Goal: Task Accomplishment & Management: Complete application form

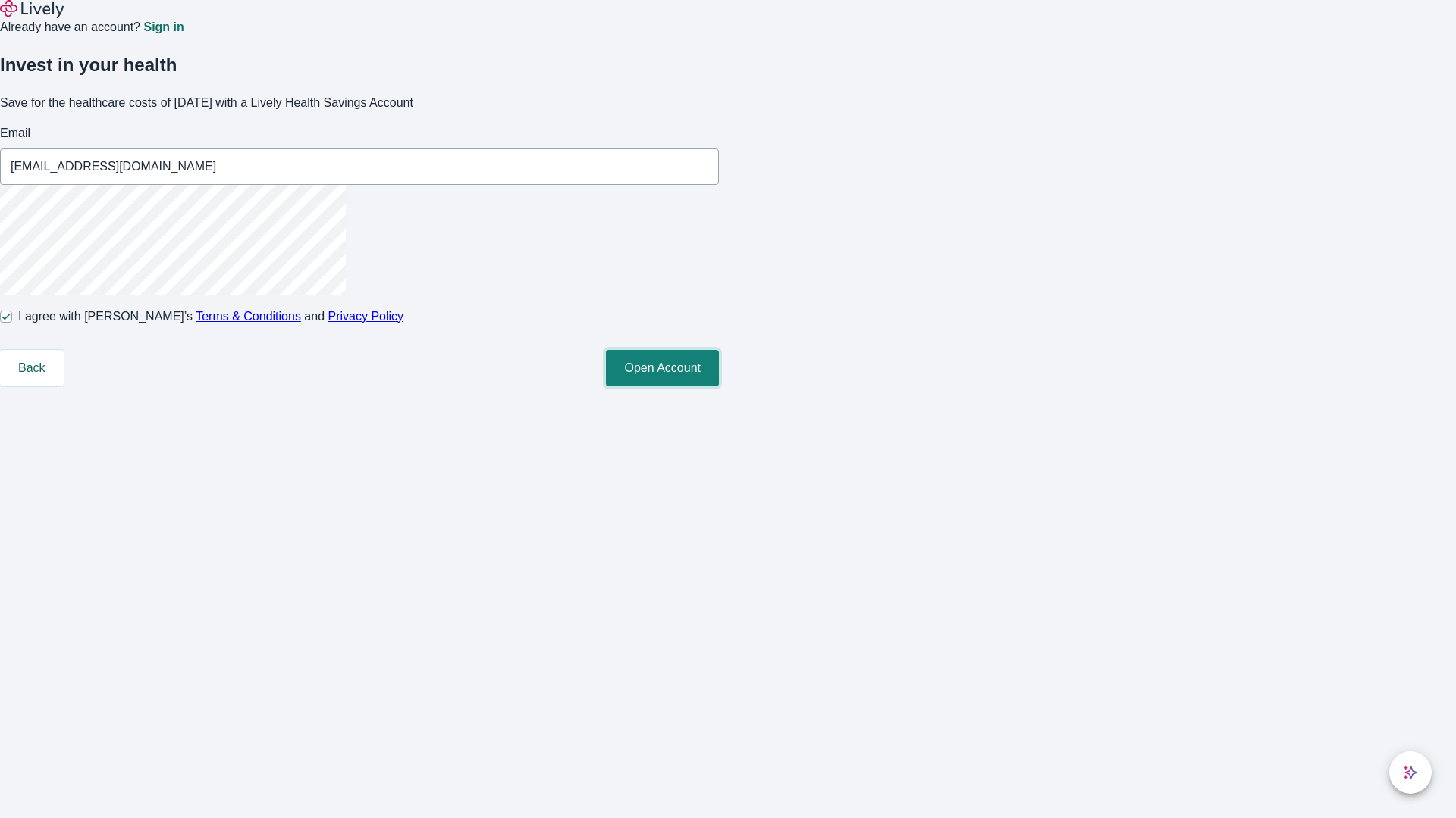
click at [719, 387] on button "Open Account" at bounding box center [662, 368] width 113 height 37
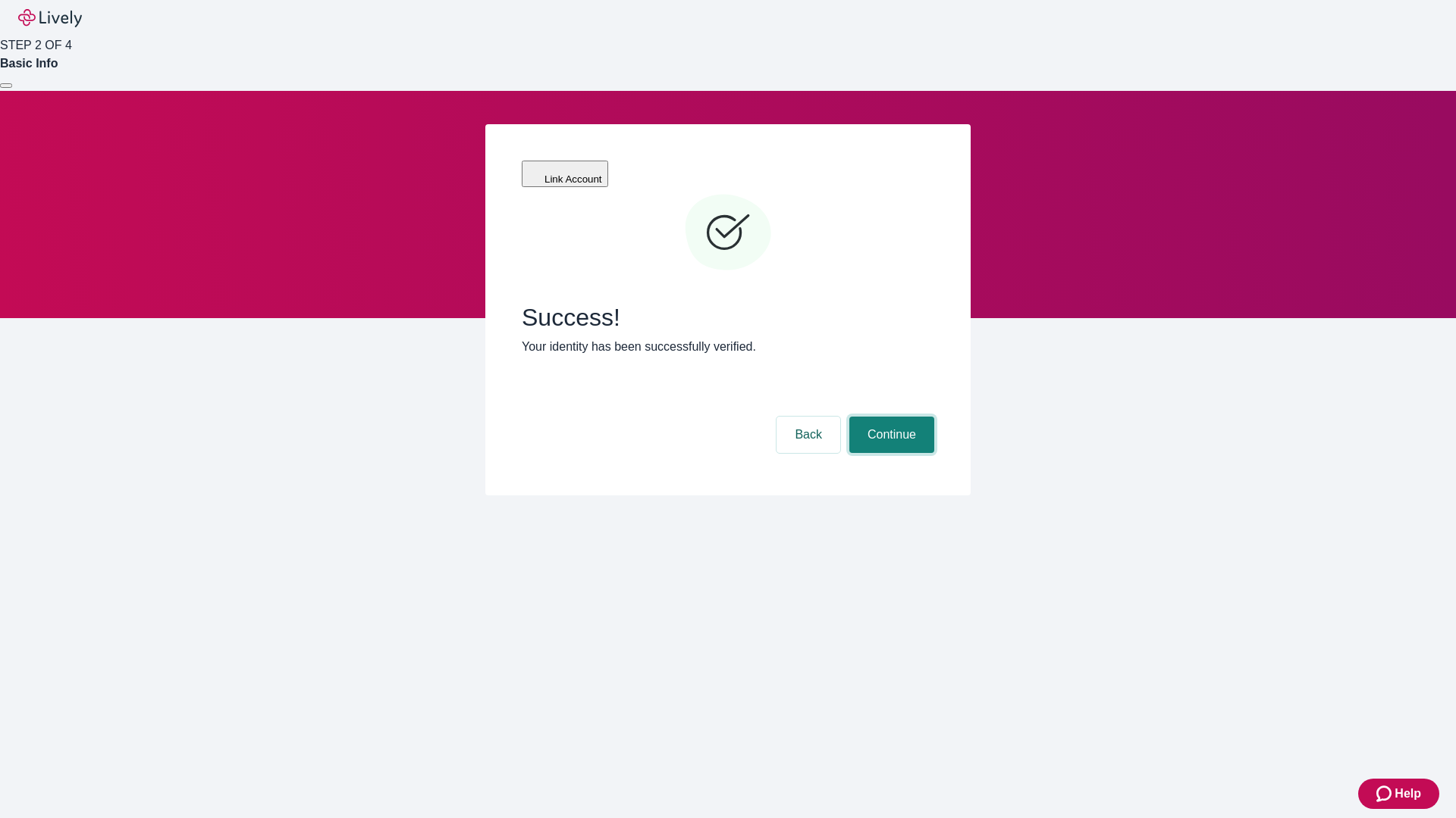
click at [889, 417] on button "Continue" at bounding box center [891, 435] width 85 height 37
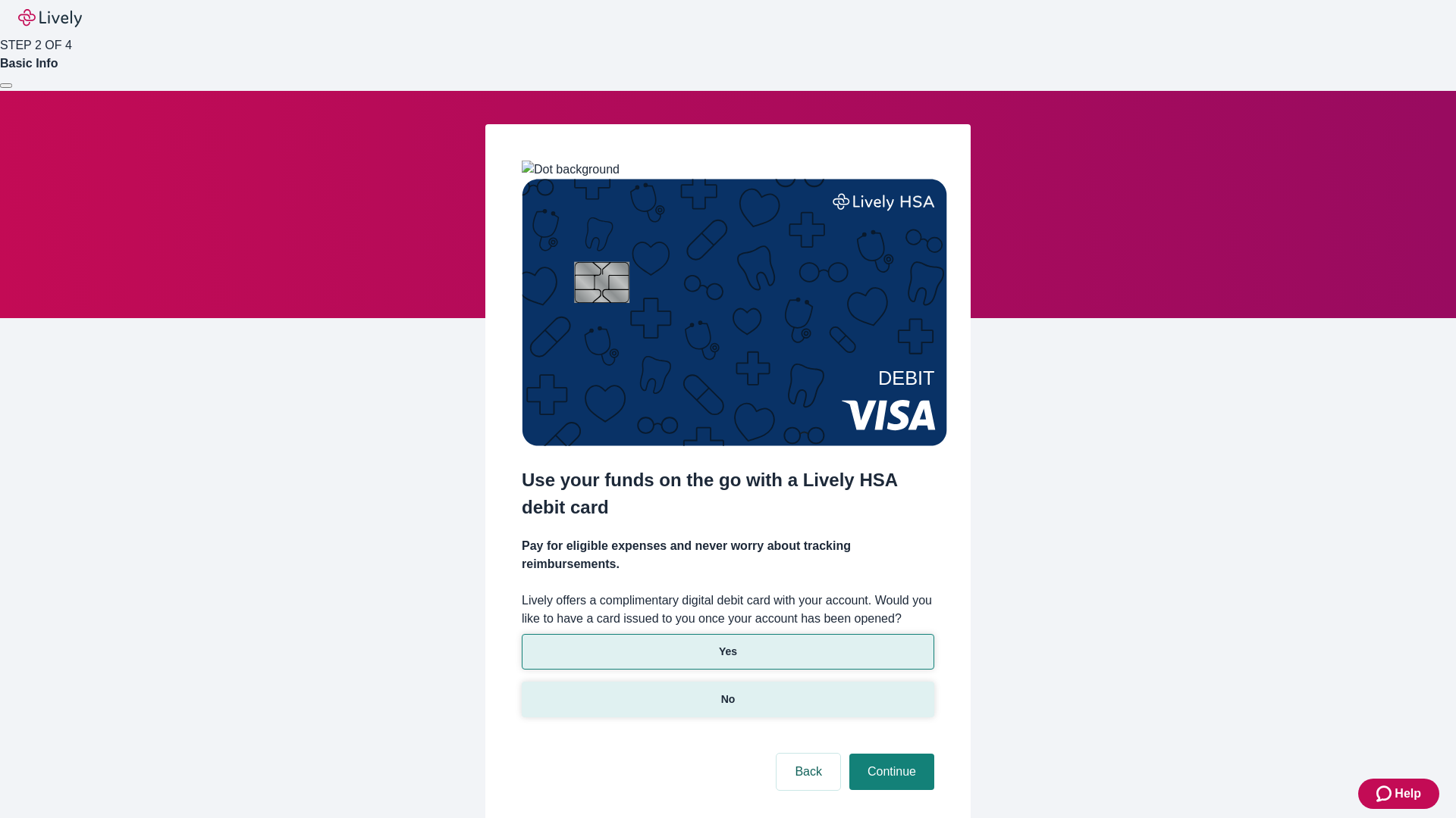
click at [727, 692] on p "No" at bounding box center [728, 700] width 14 height 16
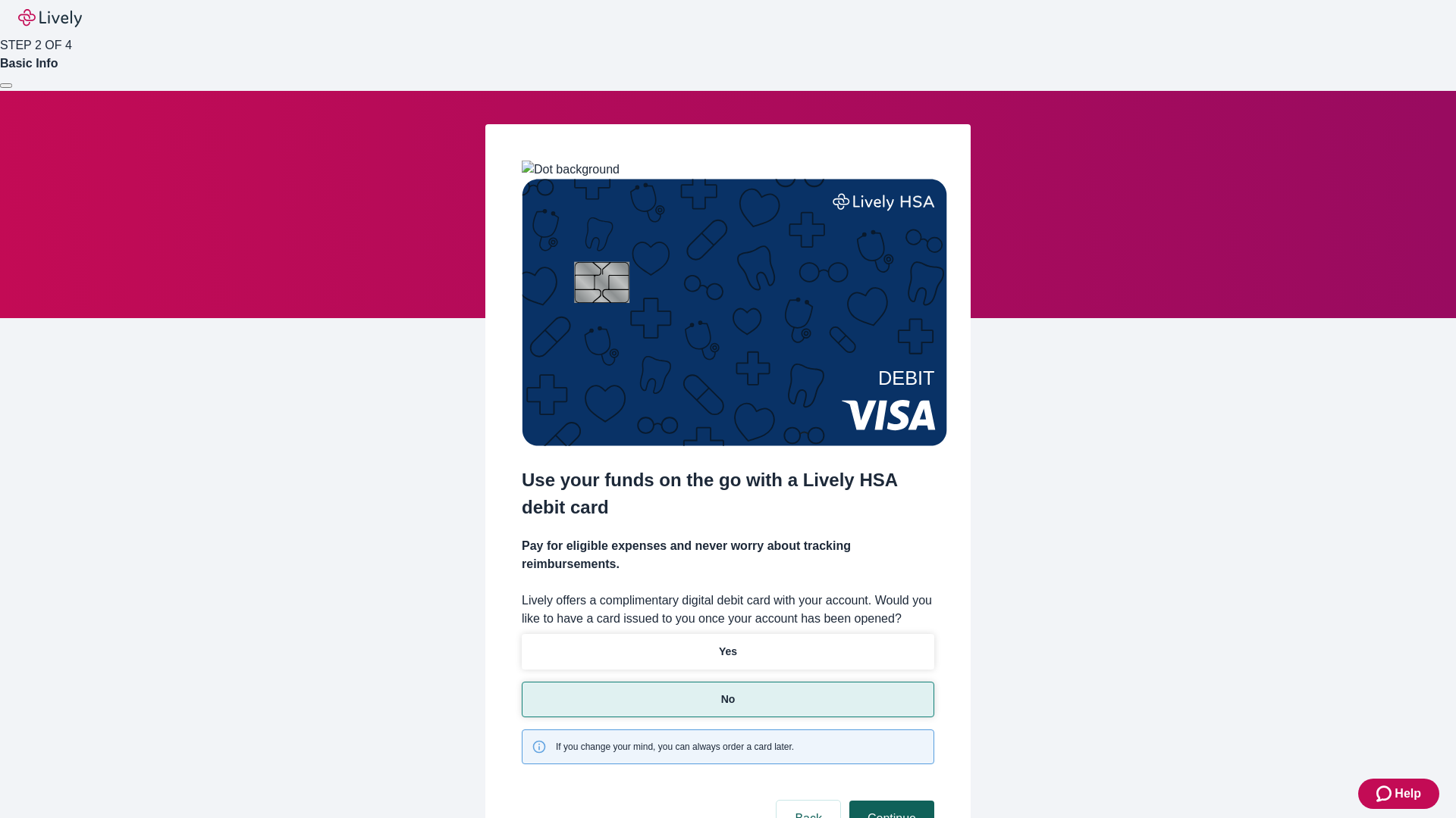
click at [889, 801] on button "Continue" at bounding box center [891, 819] width 85 height 37
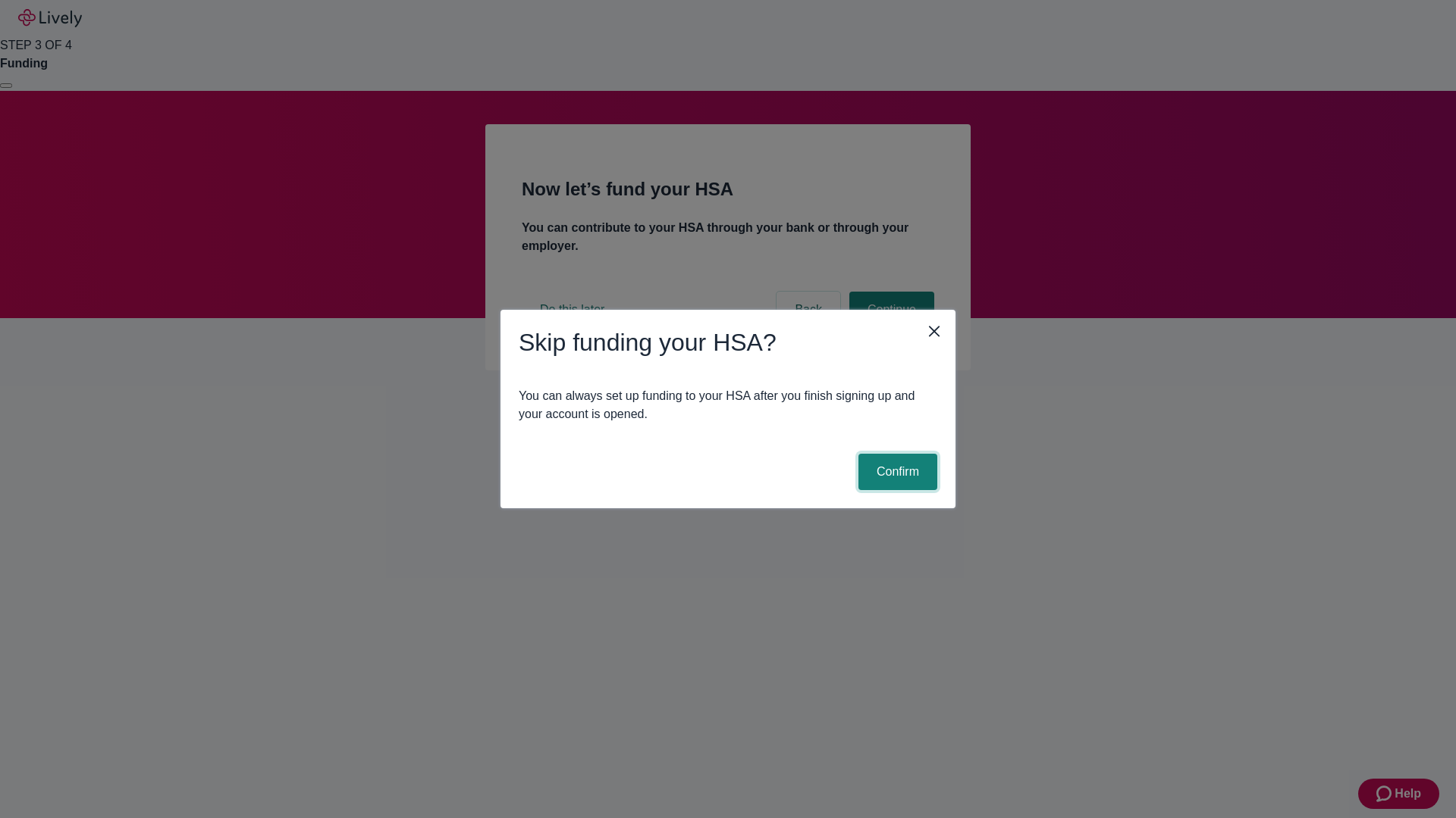
click at [895, 472] on button "Confirm" at bounding box center [897, 472] width 79 height 37
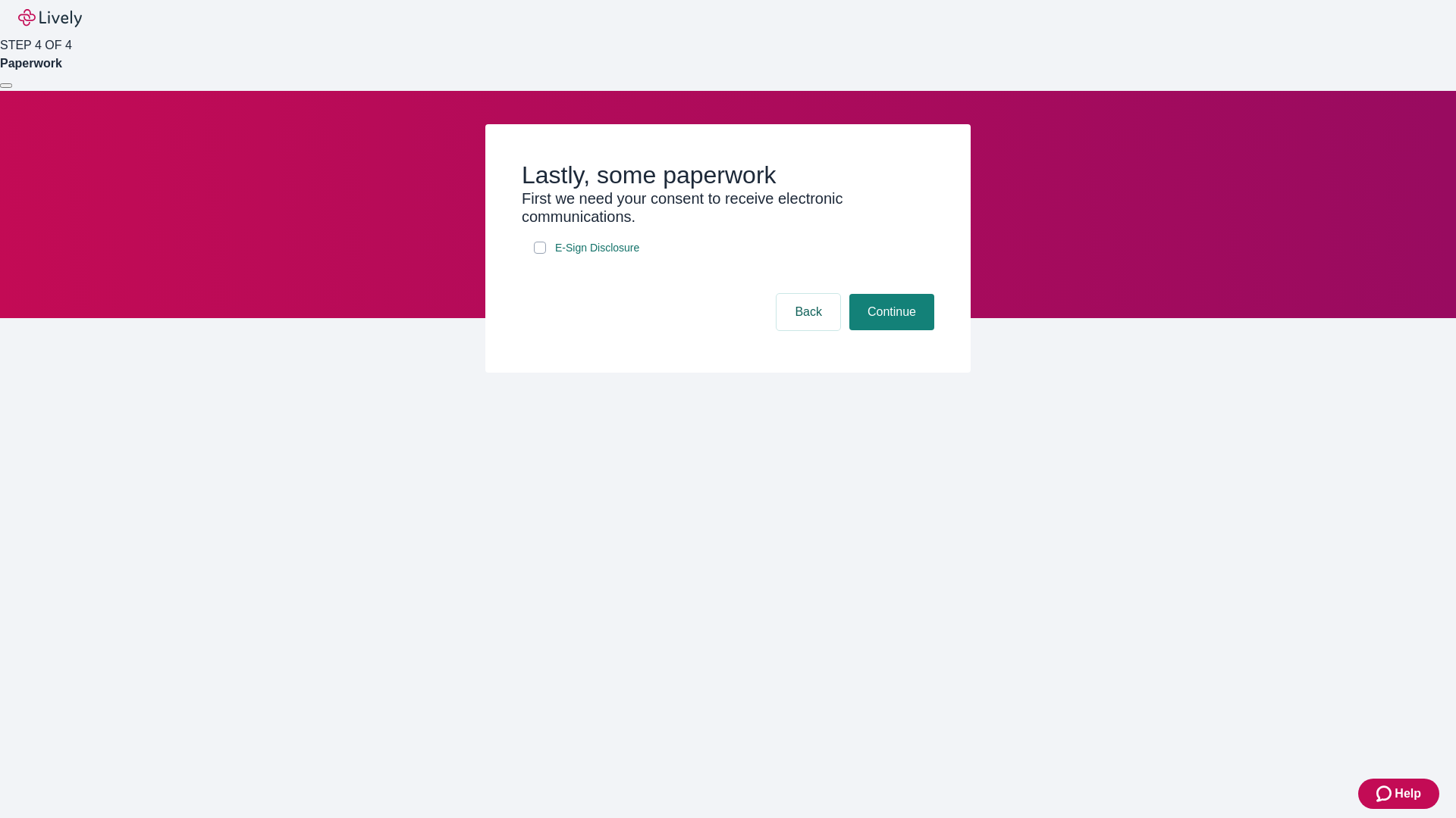
click at [540, 254] on input "E-Sign Disclosure" at bounding box center [540, 248] width 13 height 13
checkbox input "true"
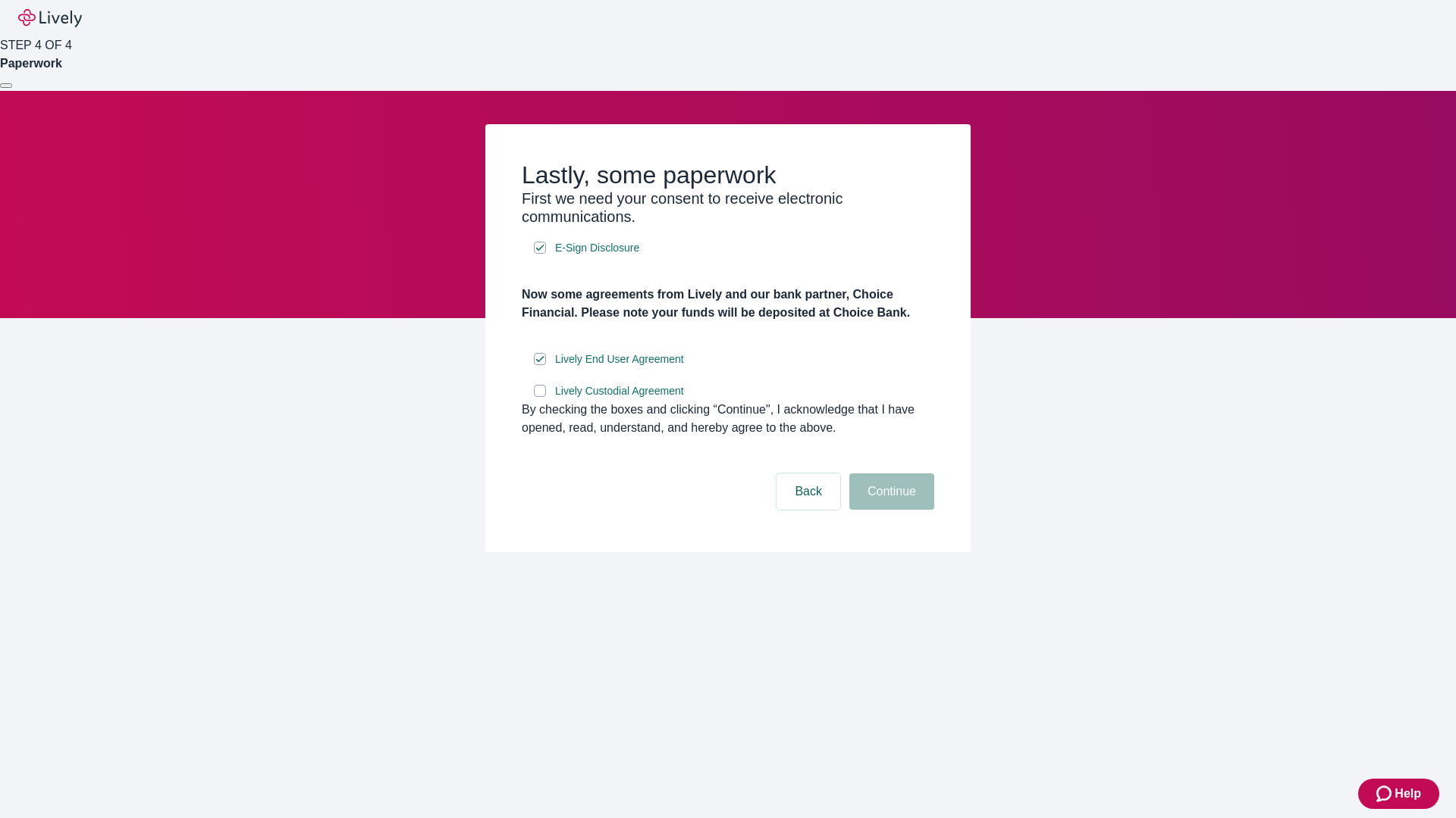
click at [540, 397] on input "Lively Custodial Agreement" at bounding box center [540, 391] width 13 height 13
checkbox input "true"
click at [889, 510] on button "Continue" at bounding box center [891, 491] width 85 height 37
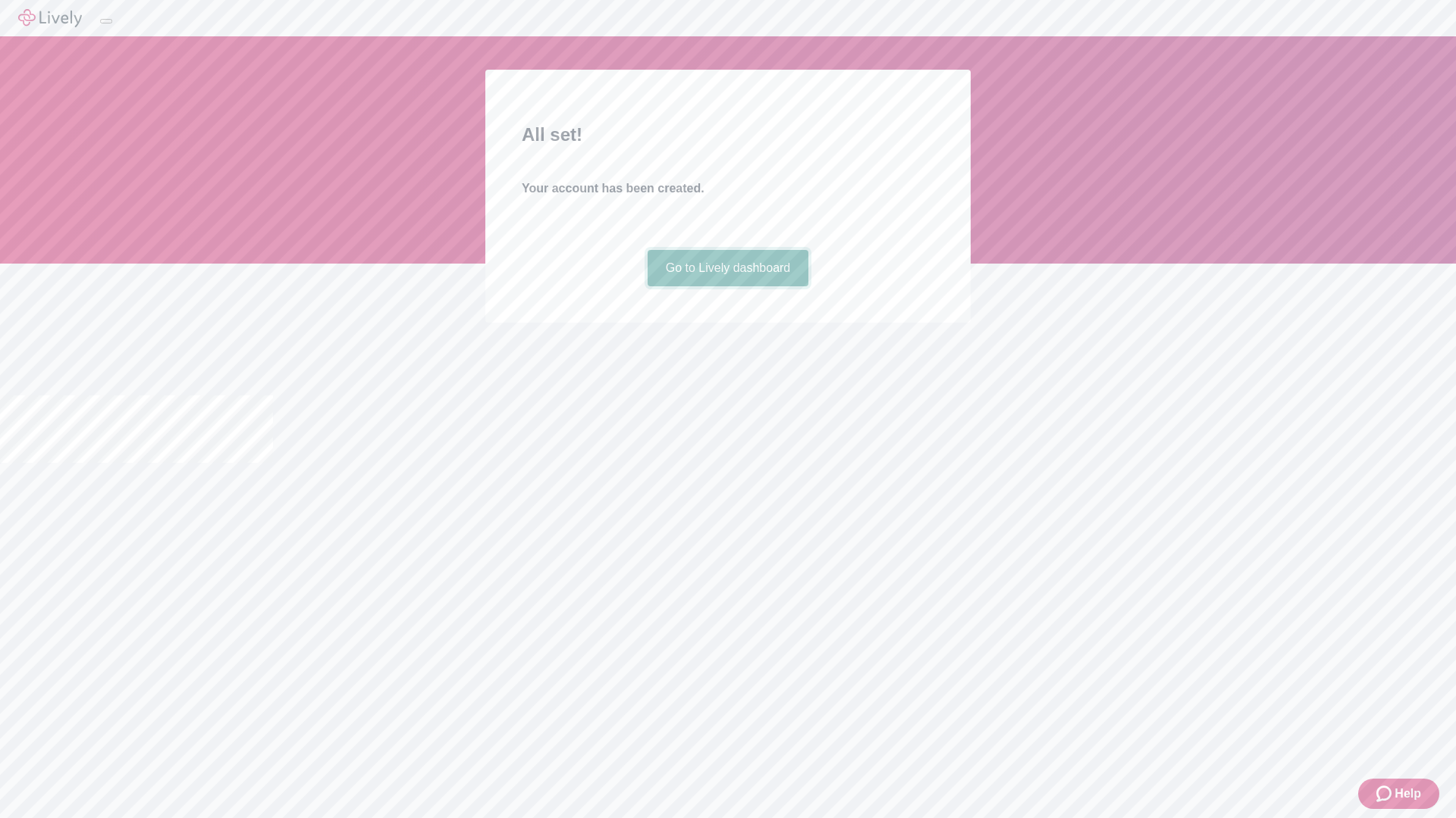
click at [727, 286] on link "Go to Lively dashboard" at bounding box center [728, 268] width 161 height 37
